Goal: Information Seeking & Learning: Learn about a topic

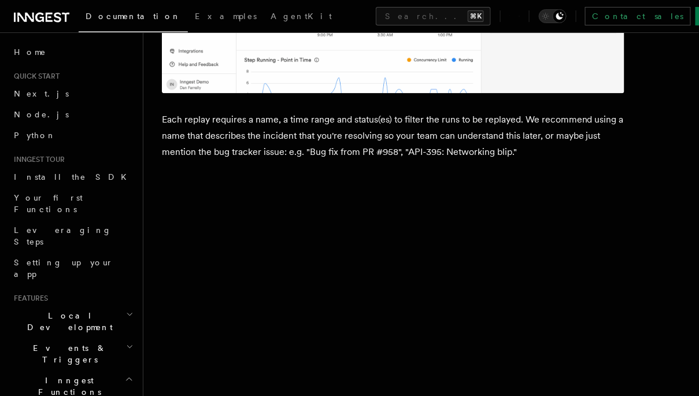
scroll to position [798, 0]
